Goal: Task Accomplishment & Management: Use online tool/utility

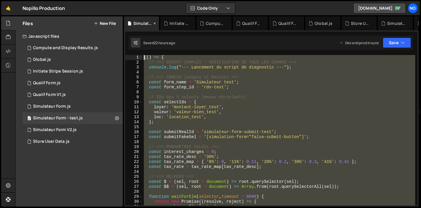
drag, startPoint x: 147, startPoint y: 128, endPoint x: 153, endPoint y: 18, distance: 110.7
click at [153, 18] on div "Debug Explain Copy Simulateur Form - test.js Initiate Stripe Session.js Compute…" at bounding box center [271, 111] width 295 height 190
type textarea "(() => { // === SCRIPT COMPLET - VÉRIFICATION DE TOUS LES CHAMPS ==="
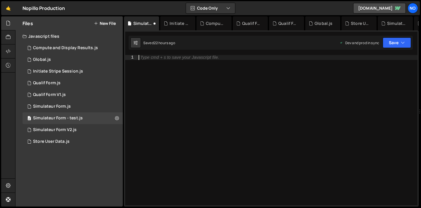
paste textarea "})();"
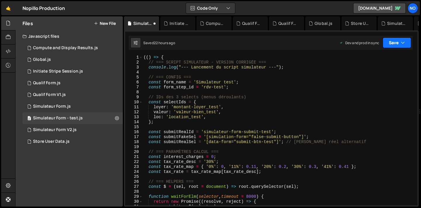
click at [394, 47] on button "Save" at bounding box center [397, 42] width 28 height 11
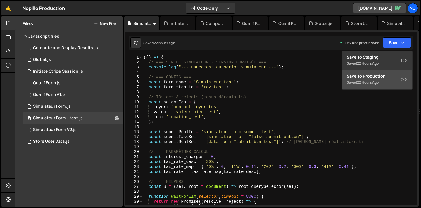
click at [374, 80] on div "22 hours ago" at bounding box center [368, 82] width 22 height 5
type textarea "}"
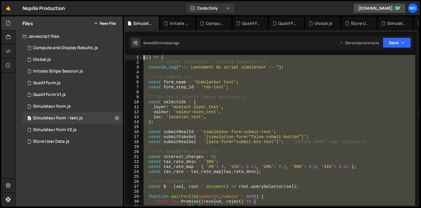
drag, startPoint x: 158, startPoint y: 173, endPoint x: 143, endPoint y: -37, distance: 211.1
click at [143, 0] on html "Projects [GEOGRAPHIC_DATA] Blog No Projects Your Teams Account Upgrade Logout" at bounding box center [210, 104] width 421 height 208
type textarea "(() => { // === SCRIPT SIMULATEUR - VERSION CORRIGÉE ==="
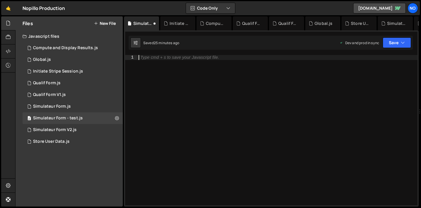
paste textarea "})();"
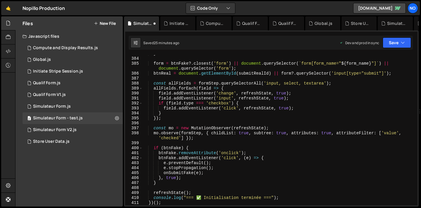
scroll to position [1923, 0]
click at [396, 42] on button "Save" at bounding box center [397, 42] width 28 height 11
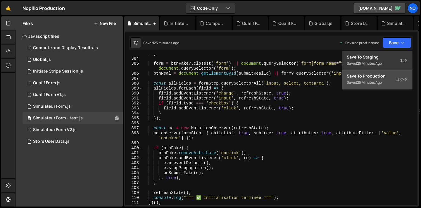
click at [383, 75] on div "Save to Production S" at bounding box center [377, 76] width 61 height 6
type textarea "btnFake.removeAttribute('onclick');"
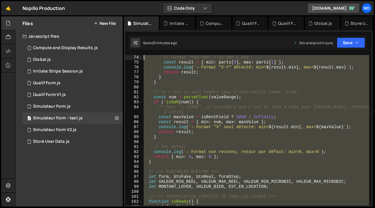
scroll to position [0, 0]
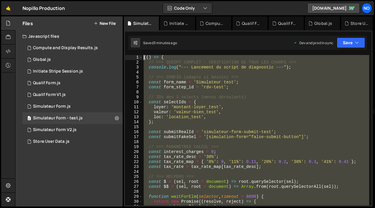
drag, startPoint x: 151, startPoint y: 131, endPoint x: 140, endPoint y: 11, distance: 120.7
click at [140, 11] on div "Hold on a sec... Are you certain you wish to leave this page? Any changes you'v…" at bounding box center [187, 104] width 375 height 208
type textarea "(() => { // === SCRIPT COMPLET - VÉRIFICATION DE TOUS LES CHAMPS ==="
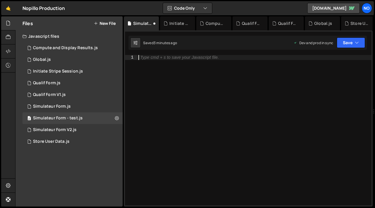
paste textarea "})();"
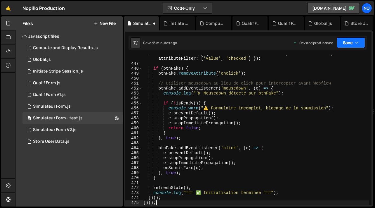
click at [343, 42] on button "Save" at bounding box center [351, 42] width 28 height 11
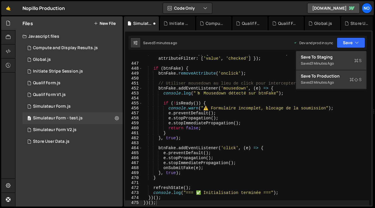
click at [312, 84] on div "3 minutes ago" at bounding box center [322, 82] width 23 height 5
type textarea "btnFake.addEventListener('click', (e) => {"
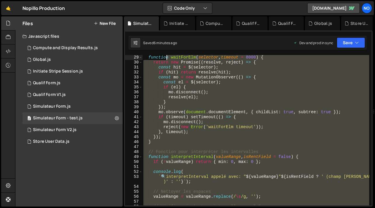
scroll to position [0, 0]
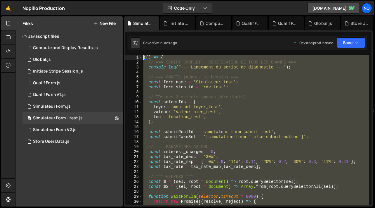
drag, startPoint x: 157, startPoint y: 130, endPoint x: 168, endPoint y: 34, distance: 96.5
click at [168, 34] on div "const inputwrap_class = 'simulateur-form_input-wrapper'; 305 306 307 308 309 31…" at bounding box center [248, 118] width 249 height 176
type textarea "(() => { // === SCRIPT COMPLET - VÉRIFICATION DE TOUS LES CHAMPS ==="
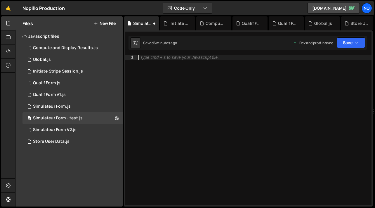
paste textarea "})();"
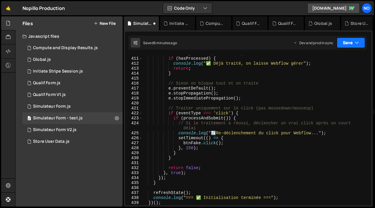
click at [343, 40] on button "Save" at bounding box center [351, 42] width 28 height 11
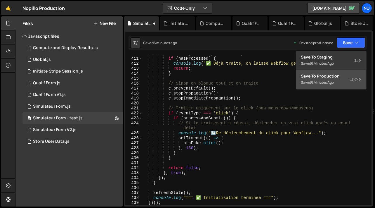
click at [324, 73] on div "Save to Production S" at bounding box center [331, 76] width 61 height 6
type textarea "}"
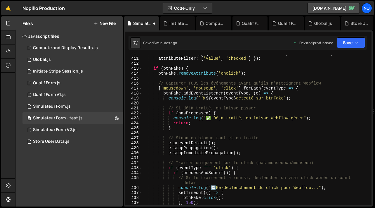
scroll to position [2072, 0]
click at [74, 104] on div "1 Simulateur Form.js 0" at bounding box center [73, 107] width 100 height 12
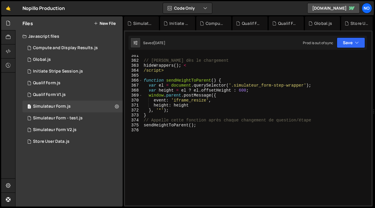
scroll to position [1965, 0]
click at [87, 131] on div "1 Simulateur Form V2.js 0" at bounding box center [73, 130] width 100 height 12
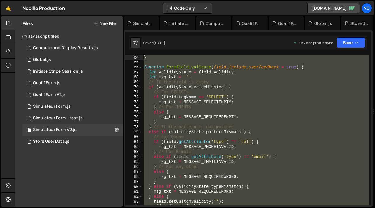
scroll to position [0, 0]
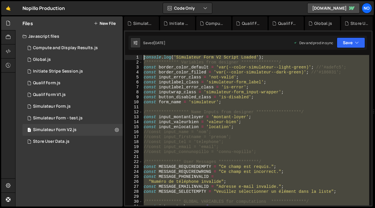
drag, startPoint x: 144, startPoint y: 134, endPoint x: 113, endPoint y: -9, distance: 146.2
click at [113, 0] on html "Projects [GEOGRAPHIC_DATA] Blog No Projects Your Teams Account Upgrade Logout" at bounding box center [187, 104] width 375 height 208
type textarea "**********"
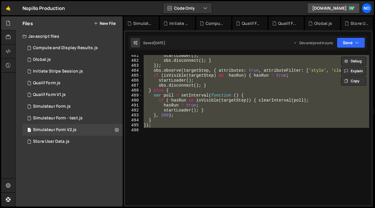
click at [230, 130] on div "startLoader ( ) ; obs . disconnect ( ) ; } }) ; obs . observe ( targetStep , { …" at bounding box center [256, 130] width 227 height 150
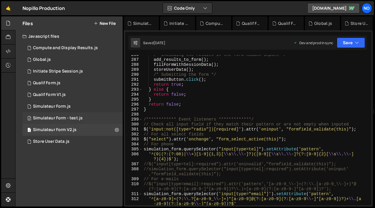
scroll to position [1598, 0]
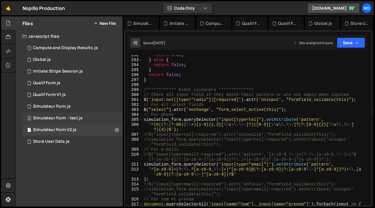
click at [107, 117] on div "2 Simulateur Form - test.js 0" at bounding box center [73, 118] width 100 height 12
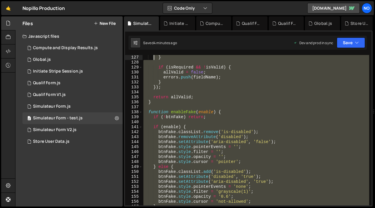
scroll to position [0, 0]
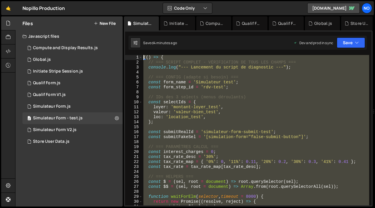
drag, startPoint x: 153, startPoint y: 132, endPoint x: 154, endPoint y: -21, distance: 152.3
click at [154, 0] on html "Projects [GEOGRAPHIC_DATA] Blog No Projects Your Teams Account Upgrade Logout" at bounding box center [187, 104] width 375 height 208
type textarea "(() => { // === SCRIPT COMPLET - VÉRIFICATION DE TOUS LES CHAMPS ==="
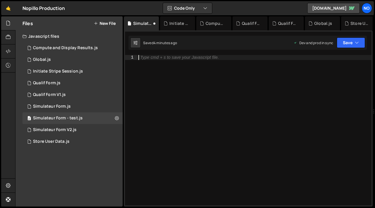
paste textarea "})();"
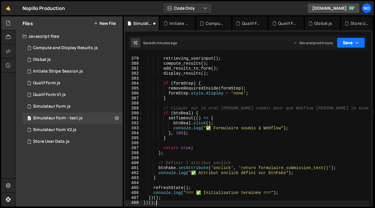
click at [357, 40] on icon "button" at bounding box center [357, 43] width 4 height 6
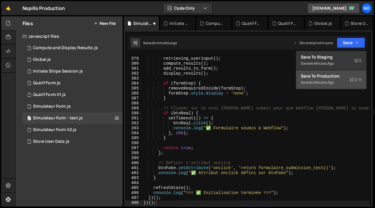
click at [328, 77] on div "Save to Production S" at bounding box center [331, 76] width 61 height 6
type textarea "return true;"
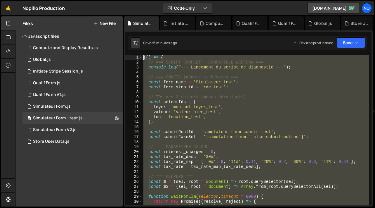
scroll to position [0, 0]
drag, startPoint x: 160, startPoint y: 129, endPoint x: 133, endPoint y: -37, distance: 168.5
click at [133, 0] on html "Projects [GEOGRAPHIC_DATA] Blog No Projects Your Teams Account Upgrade Logout" at bounding box center [187, 104] width 375 height 208
type textarea "(() => { // === SCRIPT COMPLET - COMPATIBLE WEBFLOW ==="
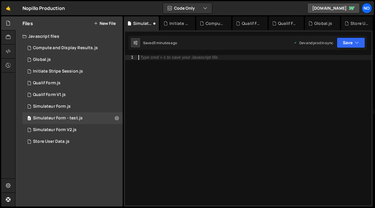
paste textarea "})();"
type textarea "})();"
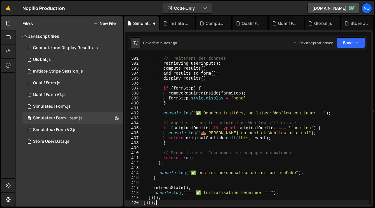
scroll to position [2007, 0]
click at [352, 39] on button "Save" at bounding box center [351, 42] width 28 height 11
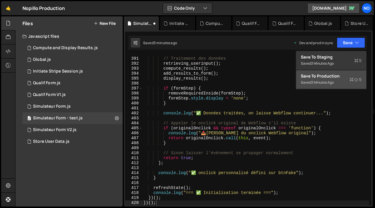
click at [320, 77] on div "Save to Production S" at bounding box center [331, 76] width 61 height 6
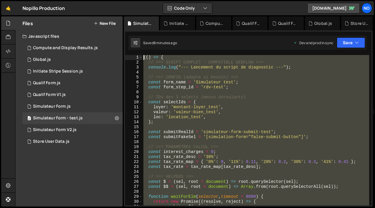
scroll to position [0, 0]
drag, startPoint x: 154, startPoint y: 131, endPoint x: 156, endPoint y: 8, distance: 122.8
click at [156, 8] on div "Hold on a sec... Are you certain you wish to leave this page? Any changes you'v…" at bounding box center [187, 104] width 375 height 208
type textarea "(() => { // === SCRIPT COMPLET - COMPATIBLE WEBFLOW ==="
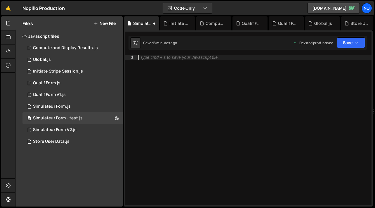
paste textarea "})();"
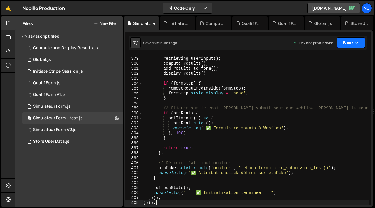
click at [358, 47] on button "Save" at bounding box center [351, 42] width 28 height 11
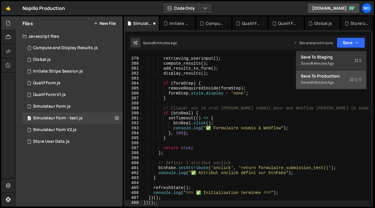
click at [338, 80] on button "Save to Production S Saved 8 minutes ago" at bounding box center [332, 79] width 70 height 19
type textarea "return true;"
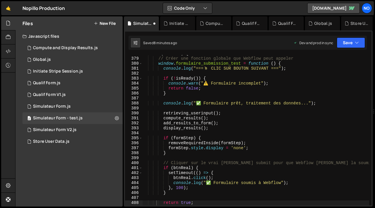
scroll to position [1913, 0]
click at [114, 0] on div "Hold on a sec... Are you certain you wish to leave this page? Any changes you'v…" at bounding box center [187, 104] width 375 height 208
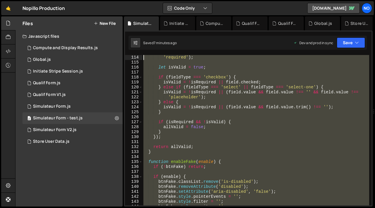
scroll to position [0, 0]
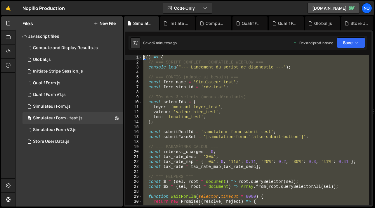
drag, startPoint x: 158, startPoint y: 132, endPoint x: 139, endPoint y: 9, distance: 124.2
click at [139, 9] on div "Hold on a sec... Are you certain you wish to leave this page? Any changes you'v…" at bounding box center [187, 104] width 375 height 208
type textarea "(() => { // === SCRIPT COMPLET - COMPATIBLE WEBFLOW ==="
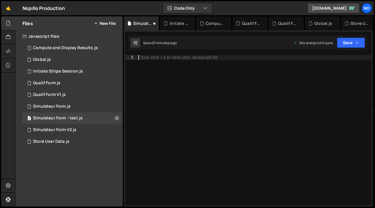
paste textarea "})();"
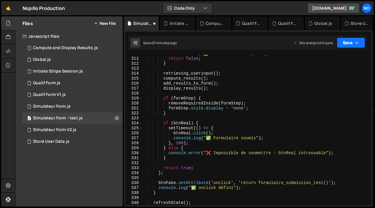
click at [354, 39] on button "Save" at bounding box center [351, 42] width 28 height 11
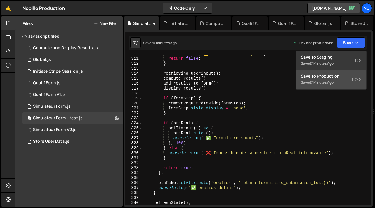
click at [329, 77] on div "Save to Production S" at bounding box center [331, 76] width 61 height 6
type textarea "};"
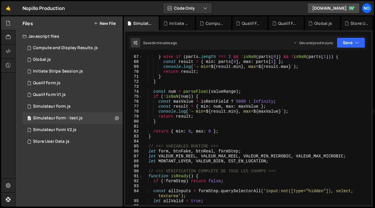
scroll to position [339, 0]
click at [72, 50] on div "Compute and Display Results.js" at bounding box center [65, 47] width 65 height 5
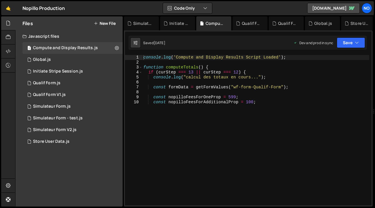
scroll to position [0, 0]
click at [72, 58] on div "1 Global.js 0" at bounding box center [73, 60] width 100 height 12
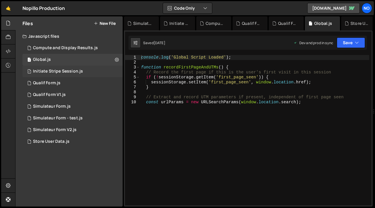
click at [75, 68] on div "1 Initiate Stripe Session.js 0" at bounding box center [73, 71] width 100 height 12
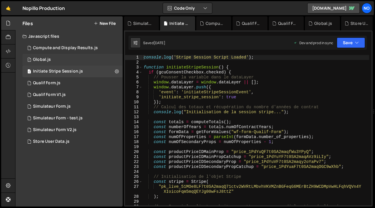
click at [80, 61] on div "1 Global.js 0" at bounding box center [73, 60] width 100 height 12
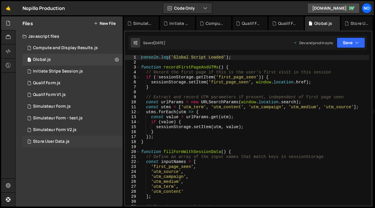
click at [72, 140] on div "1 Store User Data.js 0" at bounding box center [73, 142] width 100 height 12
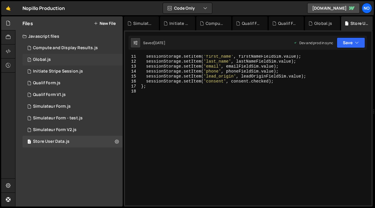
click at [73, 59] on div "1 Global.js 0" at bounding box center [73, 60] width 100 height 12
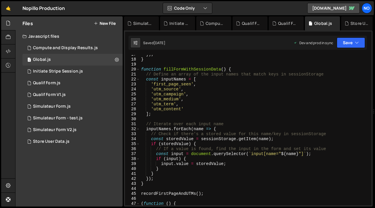
scroll to position [82, 0]
